Goal: Task Accomplishment & Management: Complete application form

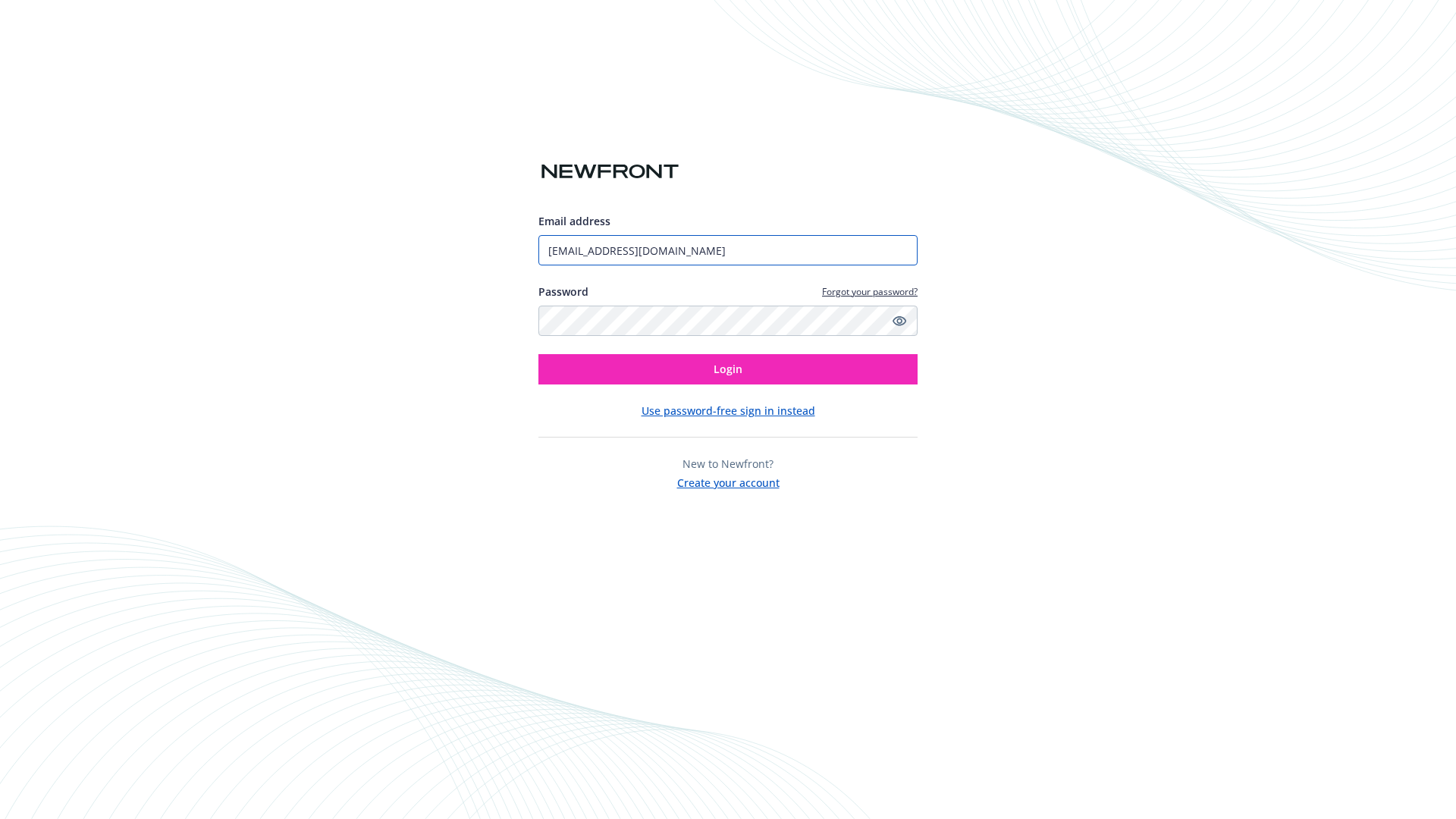
type input "[EMAIL_ADDRESS][DOMAIN_NAME]"
click at [728, 370] on span "Login" at bounding box center [728, 369] width 29 height 15
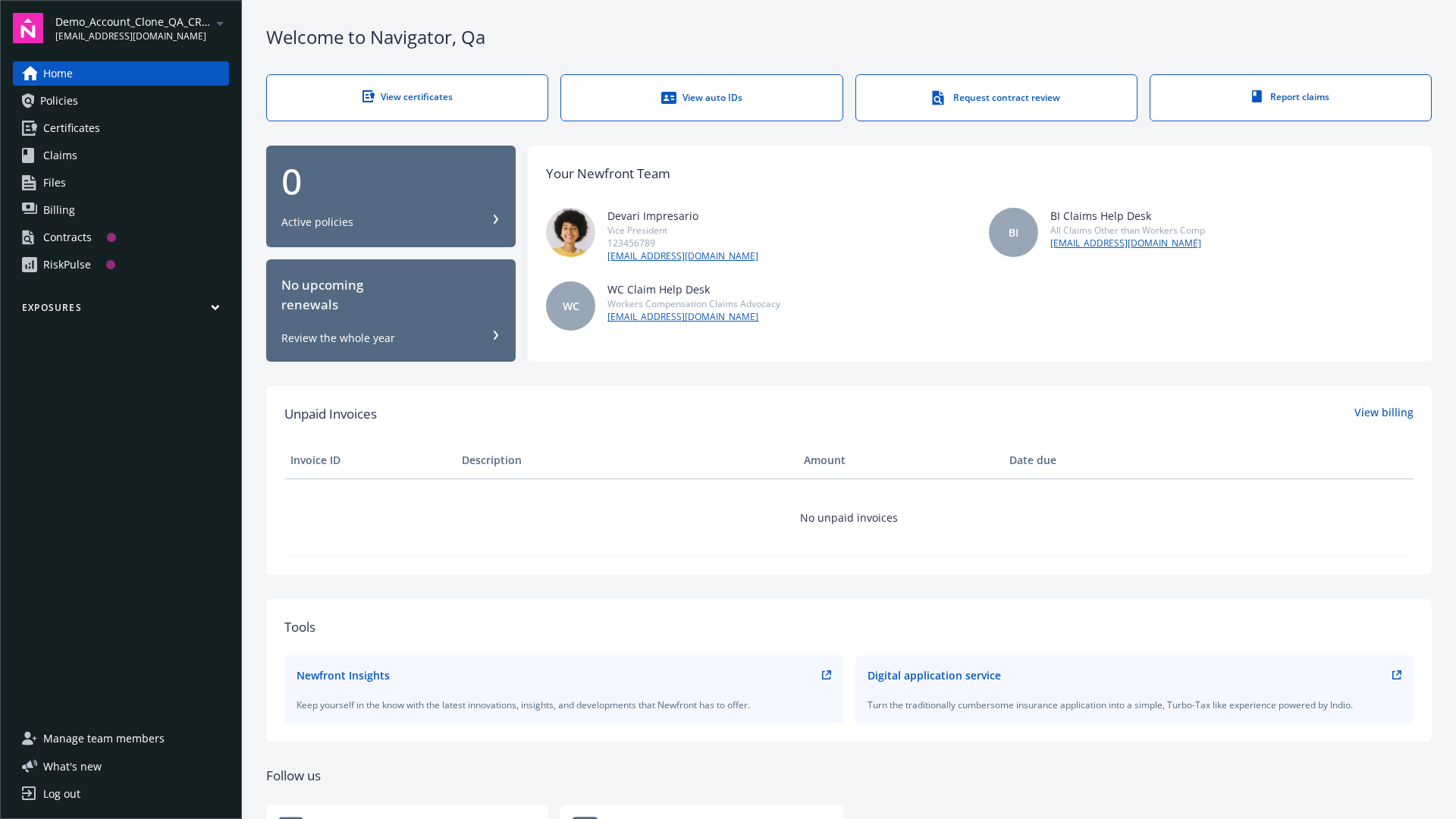
click at [142, 28] on span "Demo_Account_Clone_QA_CR_Tests_Prospect" at bounding box center [133, 22] width 156 height 16
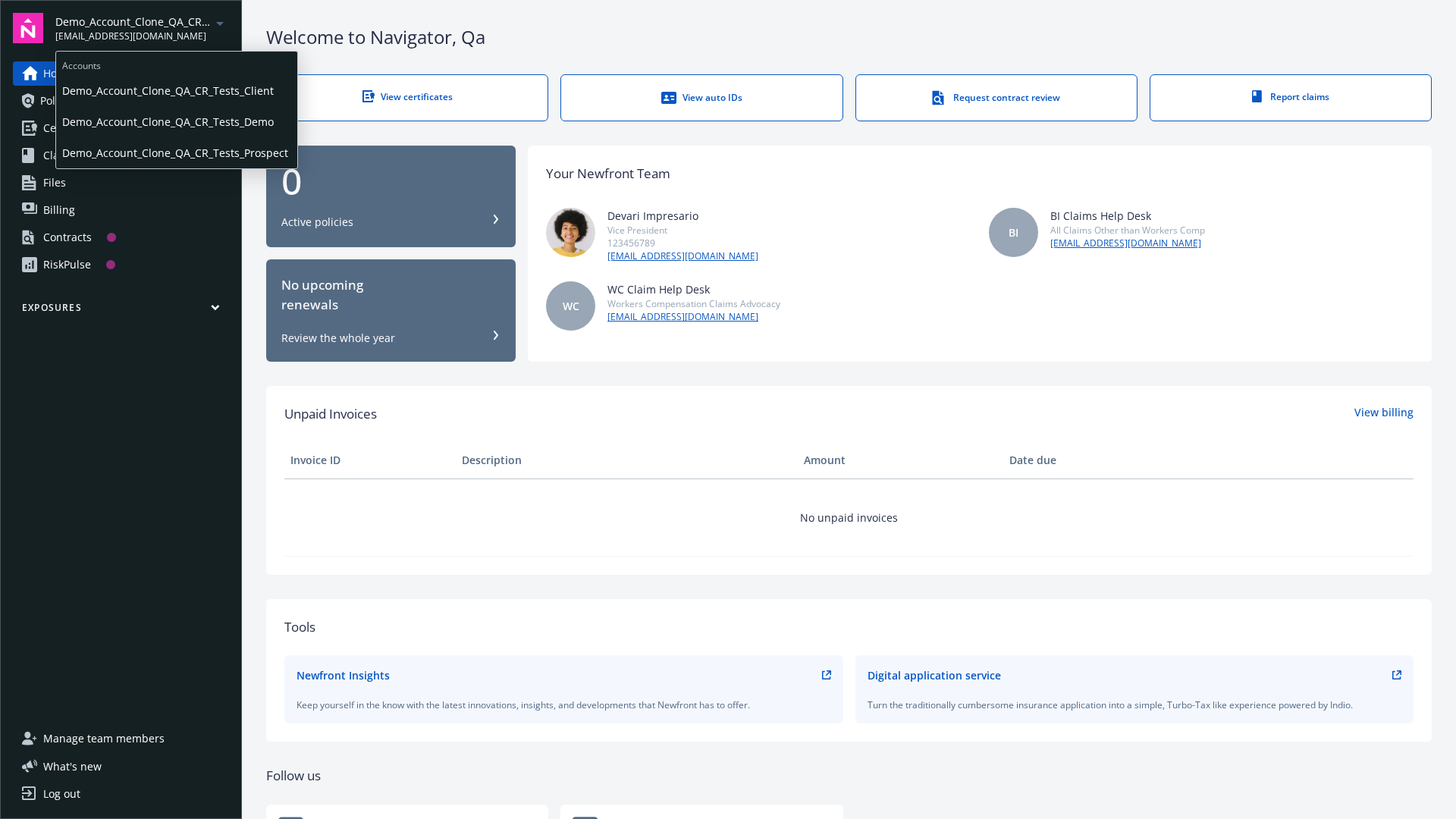
click at [175, 91] on span "Demo_Account_Clone_QA_CR_Tests_Client" at bounding box center [176, 91] width 229 height 32
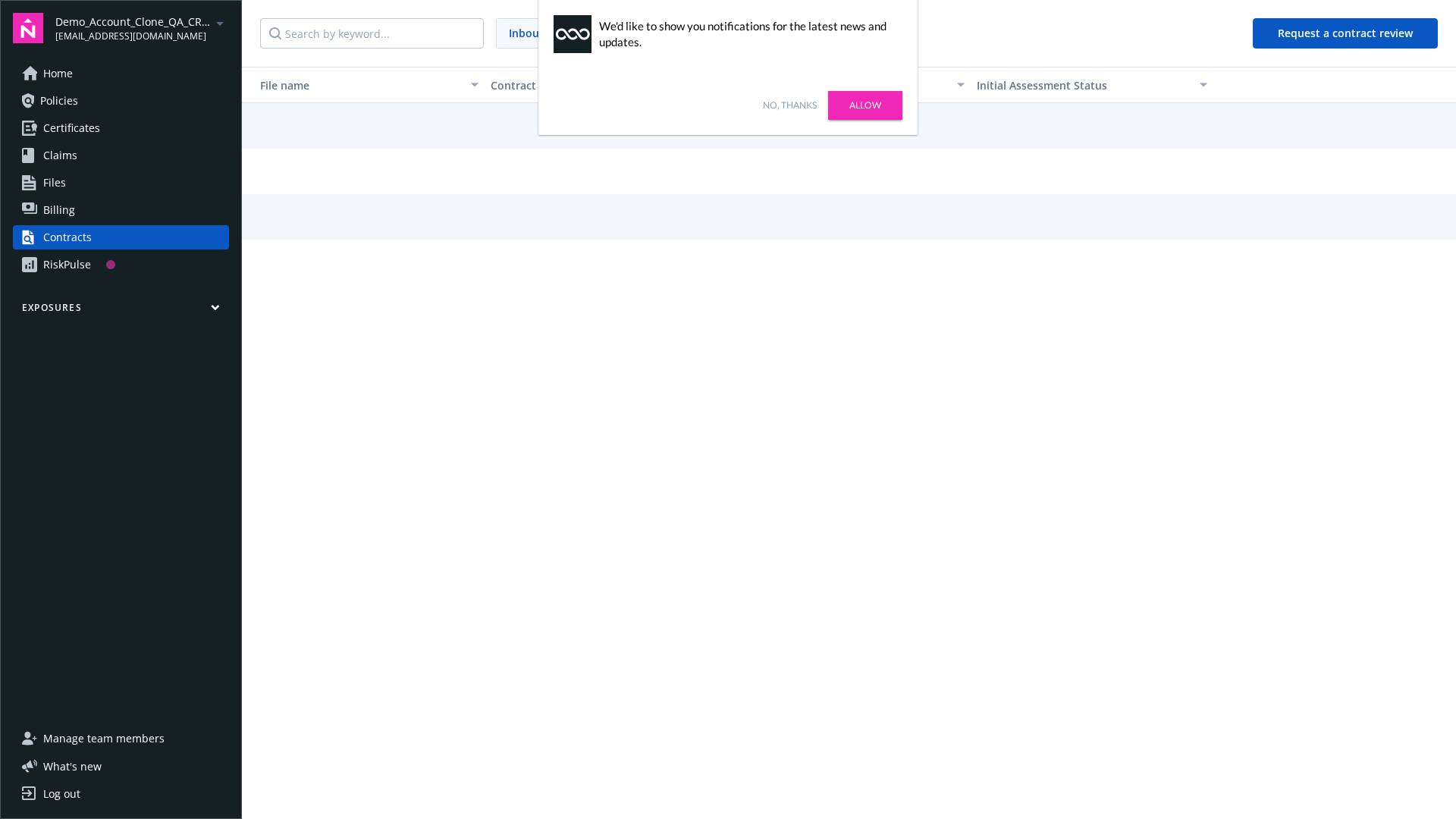
click at [790, 105] on link "No, thanks" at bounding box center [790, 105] width 54 height 14
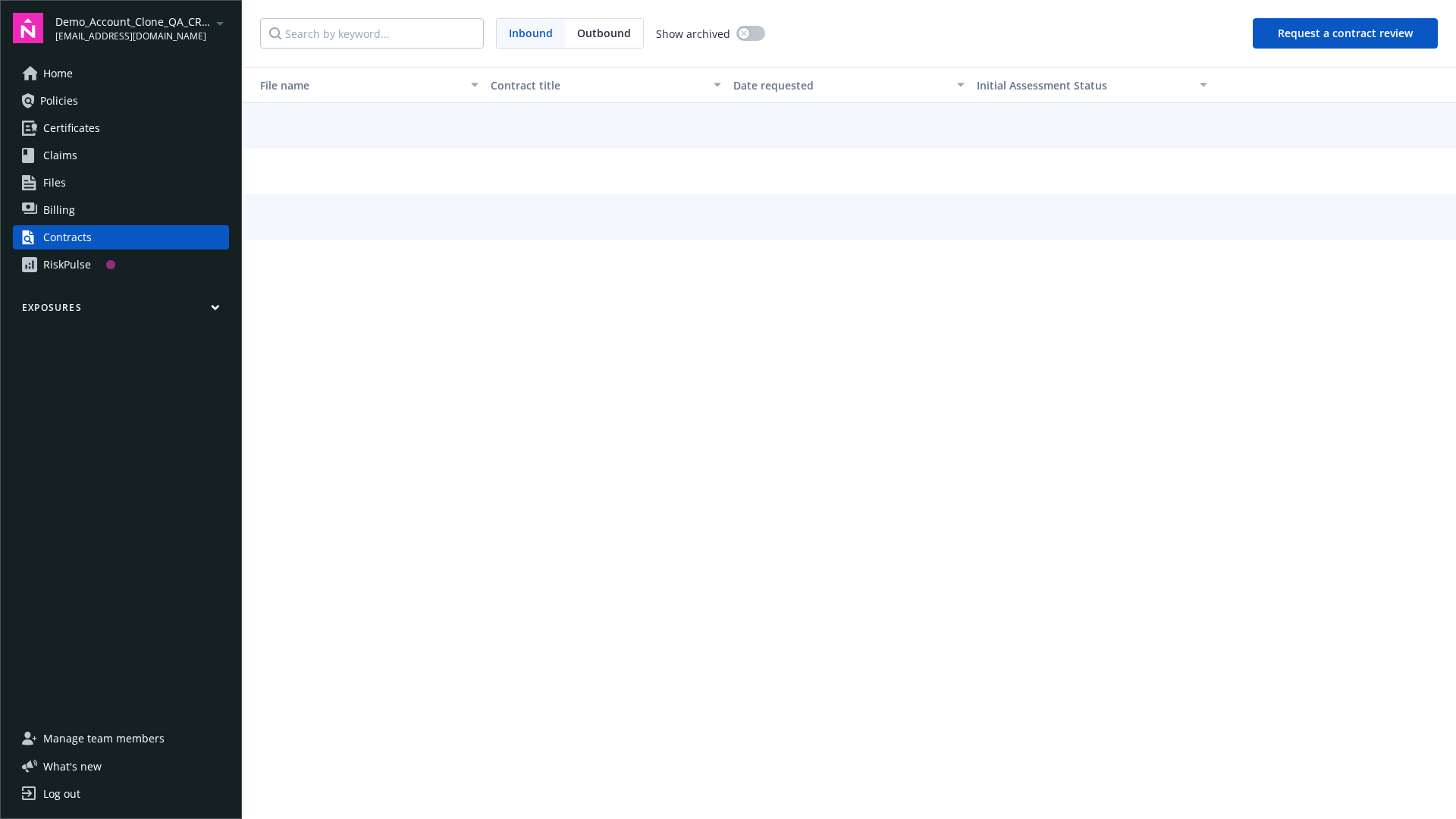
click at [1346, 34] on button "Request a contract review" at bounding box center [1345, 33] width 185 height 31
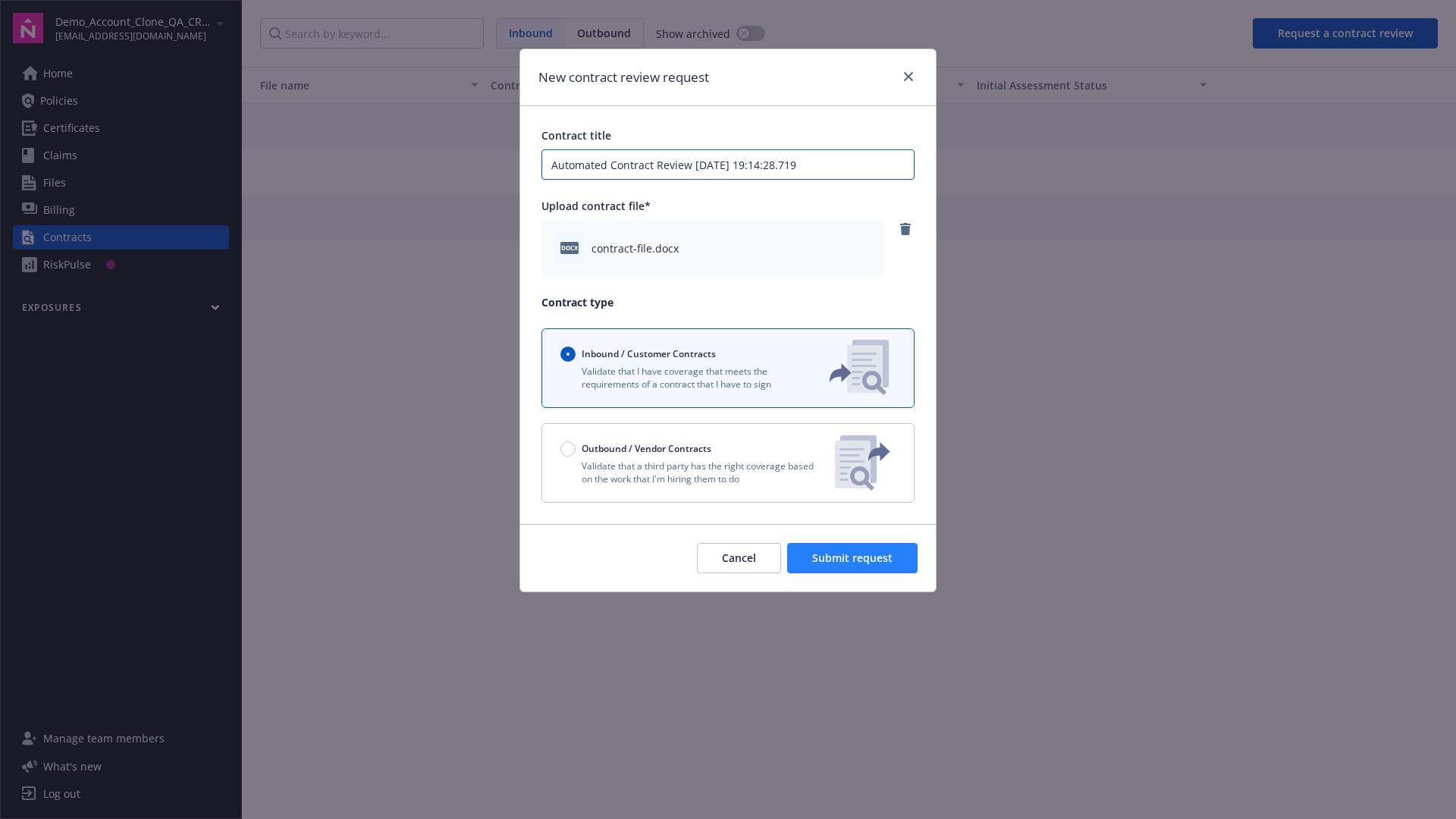
type input "Automated Contract Review [DATE] 19:14:28.719"
click at [853, 558] on span "Submit request" at bounding box center [853, 557] width 81 height 15
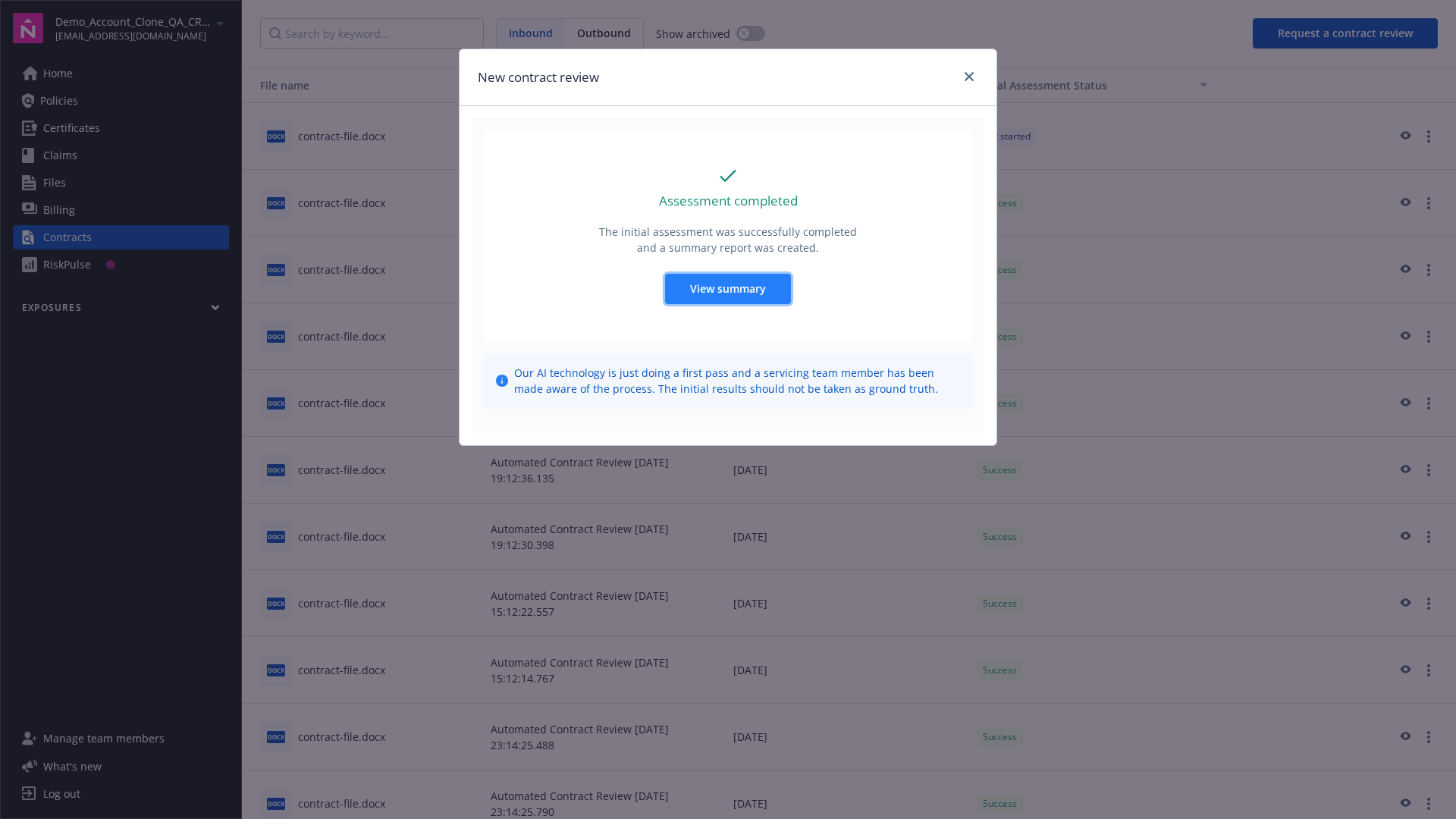
click at [728, 288] on span "View summary" at bounding box center [728, 288] width 76 height 15
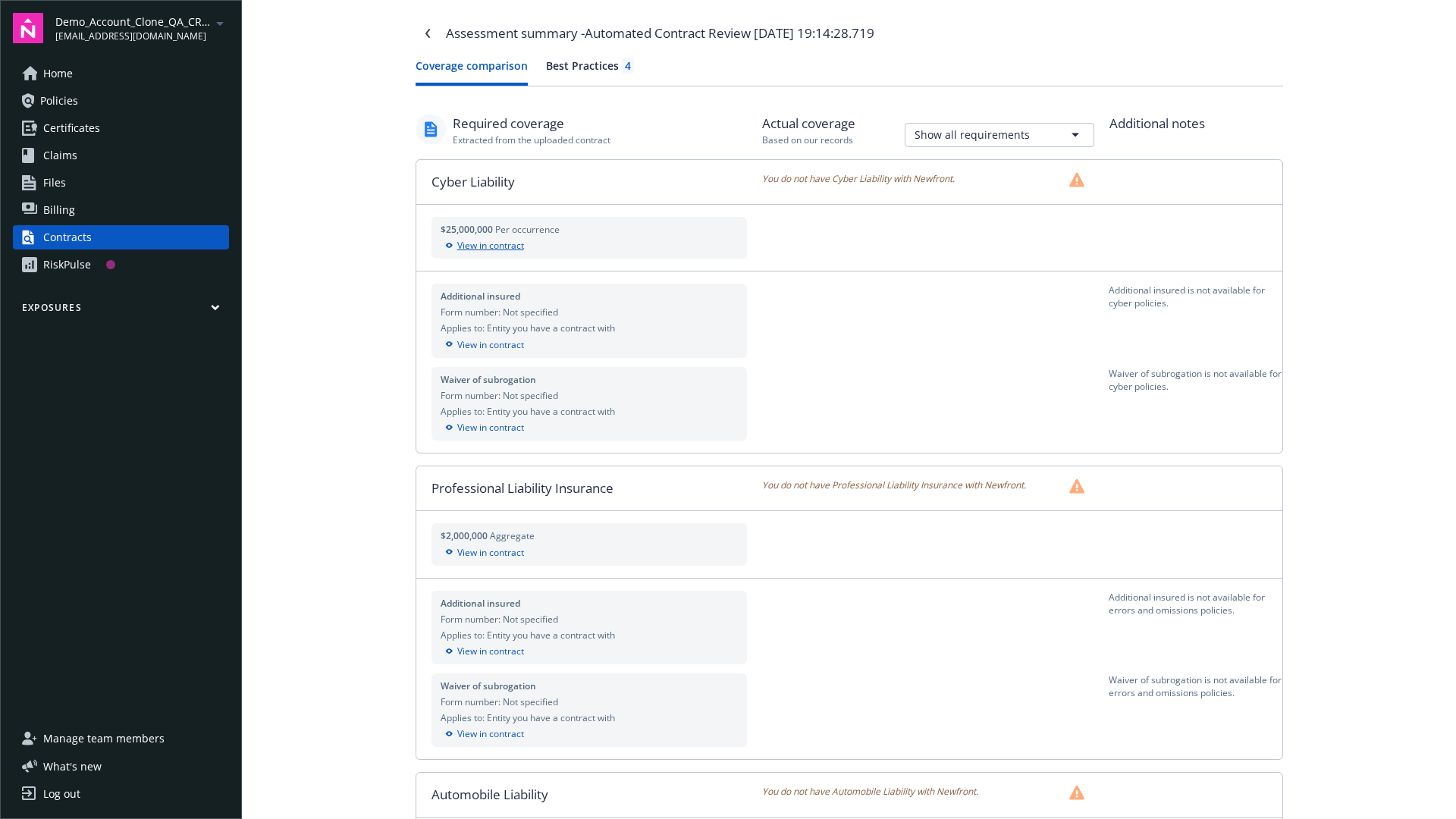
click at [589, 245] on div "View in contract" at bounding box center [589, 245] width 298 height 14
